Goal: Navigation & Orientation: Find specific page/section

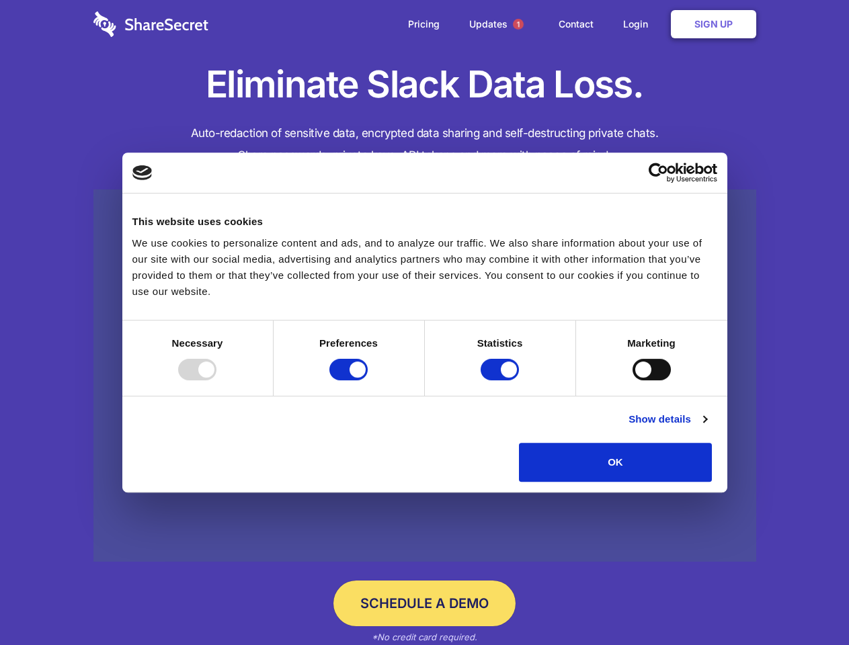
click at [216, 381] on div at bounding box center [197, 370] width 38 height 22
click at [368, 381] on input "Preferences" at bounding box center [348, 370] width 38 height 22
click at [502, 381] on input "Statistics" at bounding box center [500, 370] width 38 height 22
click at [633, 381] on input "Marketing" at bounding box center [652, 370] width 38 height 22
checkbox input "false"
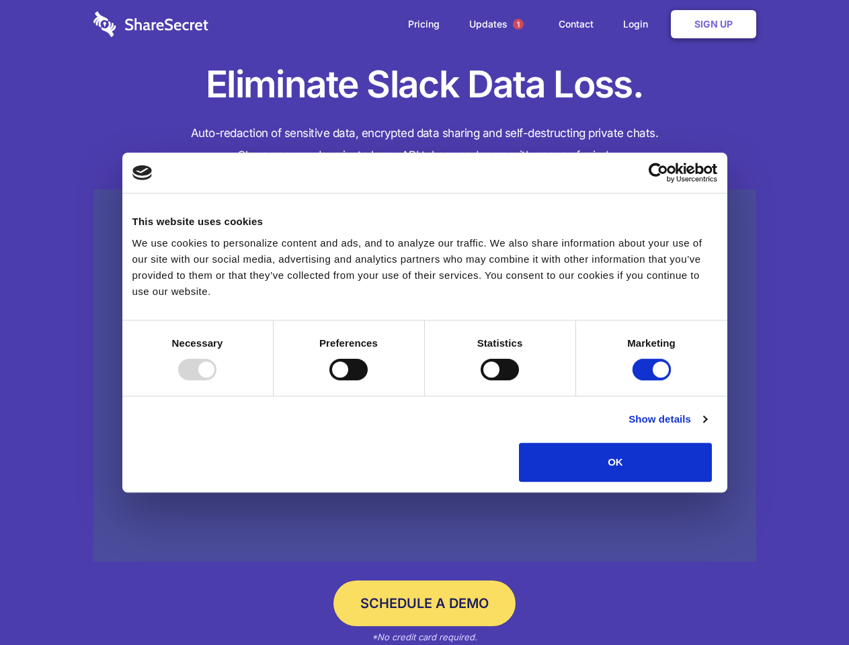
checkbox input "false"
checkbox input "true"
click at [707, 428] on link "Show details" at bounding box center [668, 419] width 78 height 16
click at [0, 0] on li "Necessary 7 Necessary cookies help make a website usable by enabling basic func…" at bounding box center [0, 0] width 0 height 0
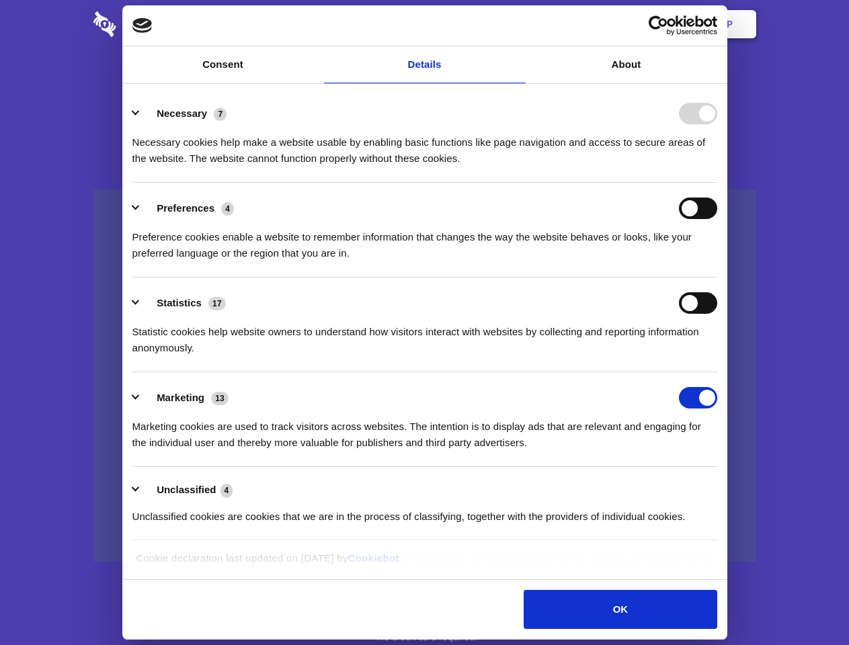
click at [518, 24] on span "1" at bounding box center [518, 24] width 11 height 11
